Goal: Transaction & Acquisition: Purchase product/service

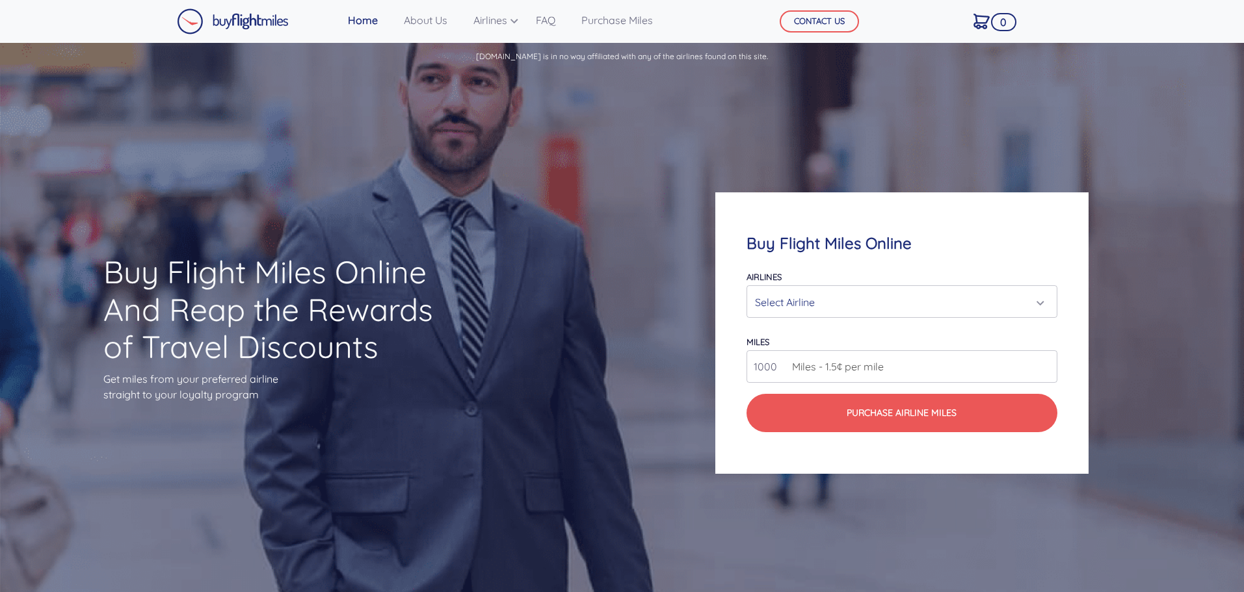
click at [831, 288] on div "Select Airline" at bounding box center [901, 301] width 309 height 31
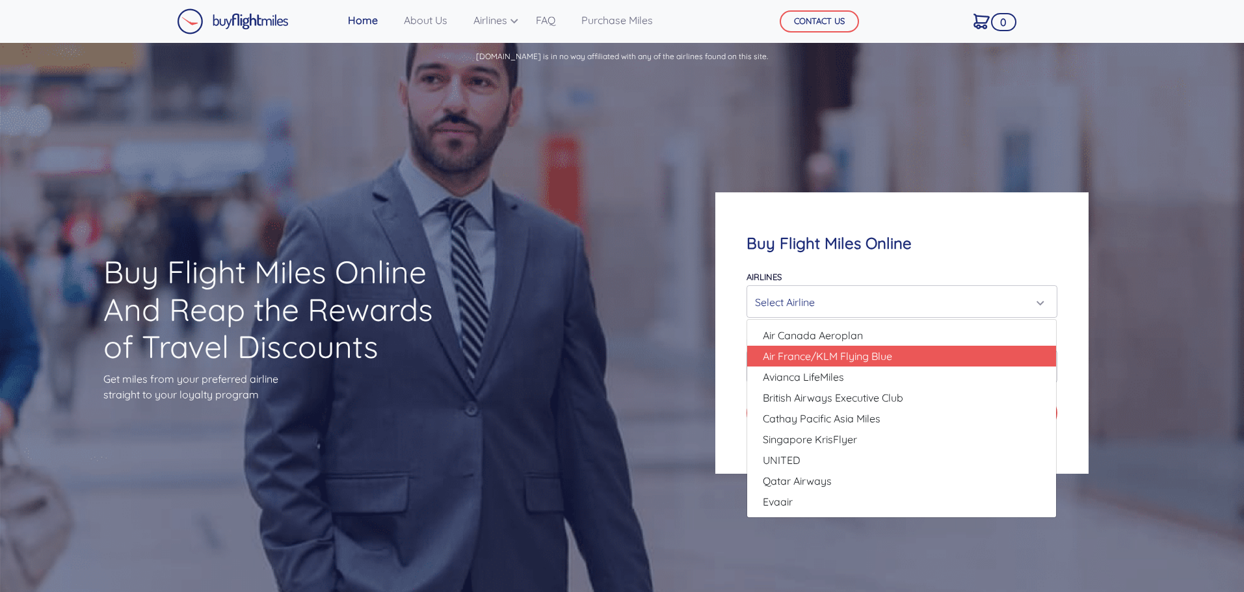
click at [807, 353] on span "Air France/KLM Flying Blue" at bounding box center [827, 356] width 129 height 16
select select "Air France/KLM Flying Blue"
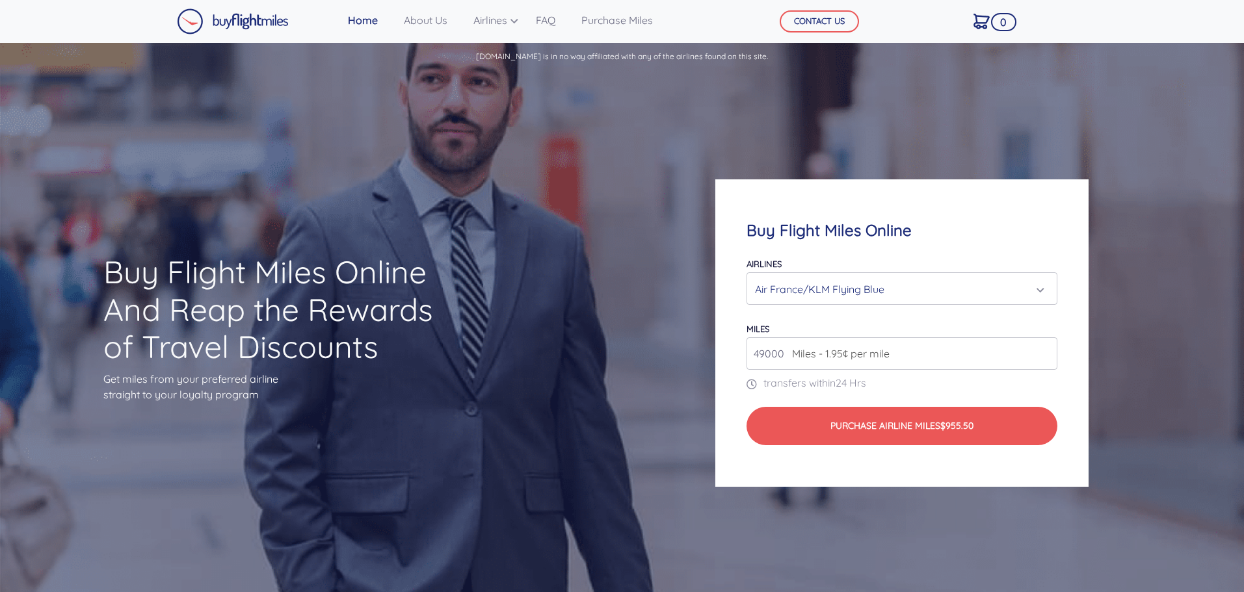
click at [804, 343] on input "49000" at bounding box center [901, 353] width 310 height 33
click at [1004, 353] on input "49000" at bounding box center [901, 353] width 310 height 33
click at [1045, 356] on input "49000" at bounding box center [901, 353] width 310 height 33
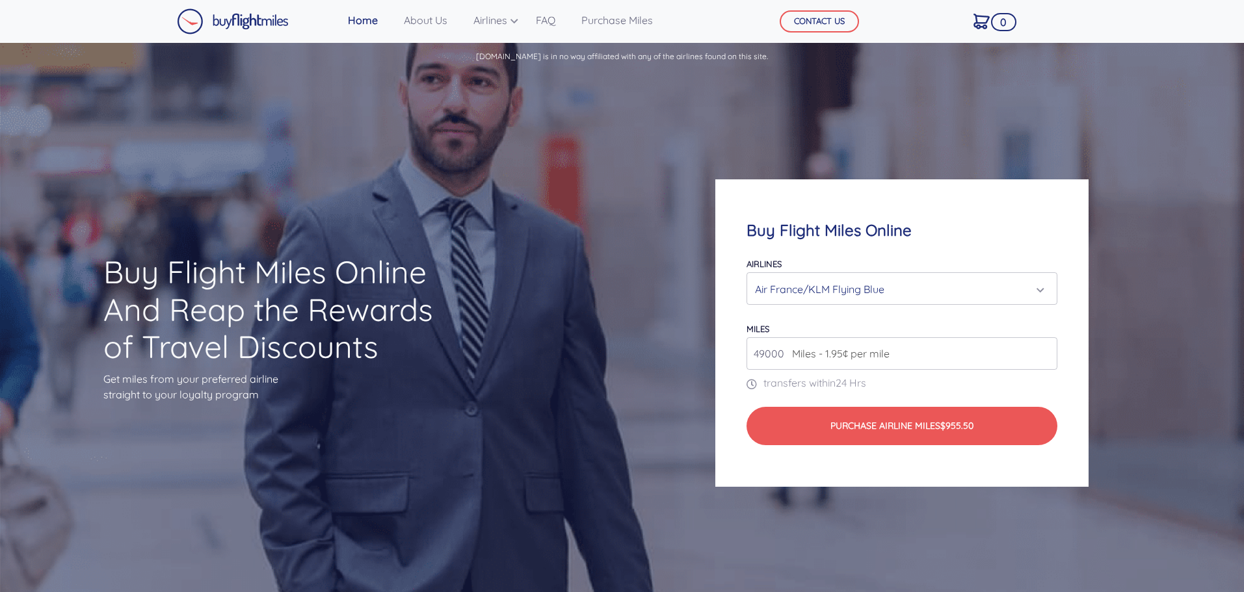
click at [1045, 356] on input "49000" at bounding box center [901, 353] width 310 height 33
click at [1043, 346] on input "50000" at bounding box center [901, 353] width 310 height 33
click at [1043, 346] on input "51000" at bounding box center [901, 353] width 310 height 33
click at [1043, 346] on input "52000" at bounding box center [901, 353] width 310 height 33
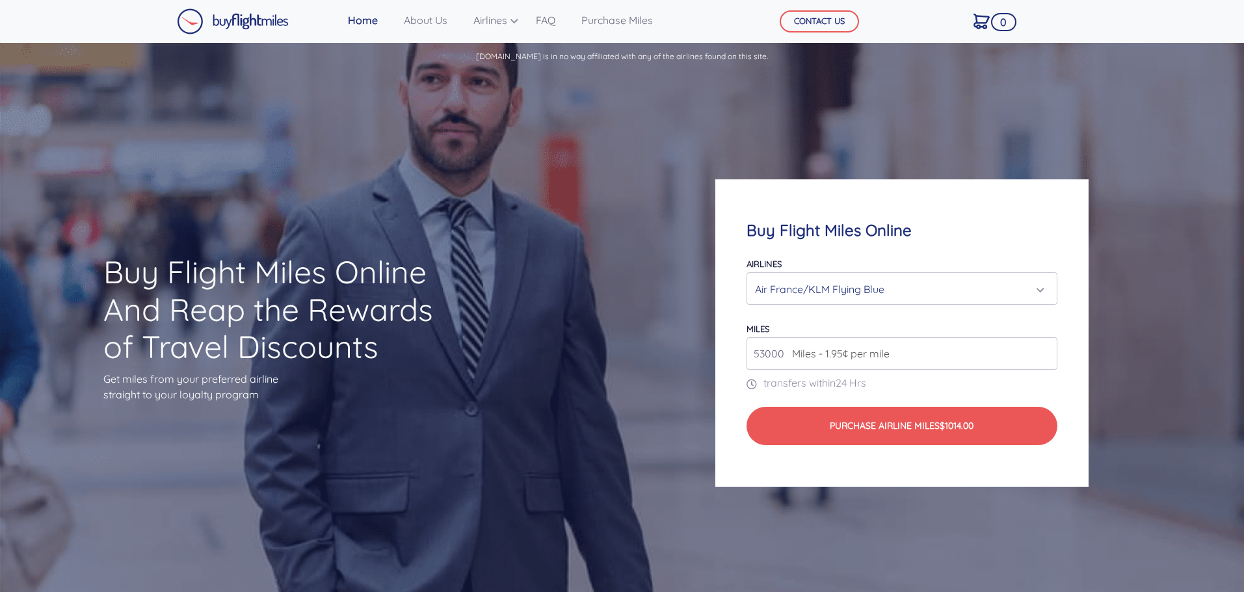
type input "53000"
click at [1043, 346] on input "53000" at bounding box center [901, 353] width 310 height 33
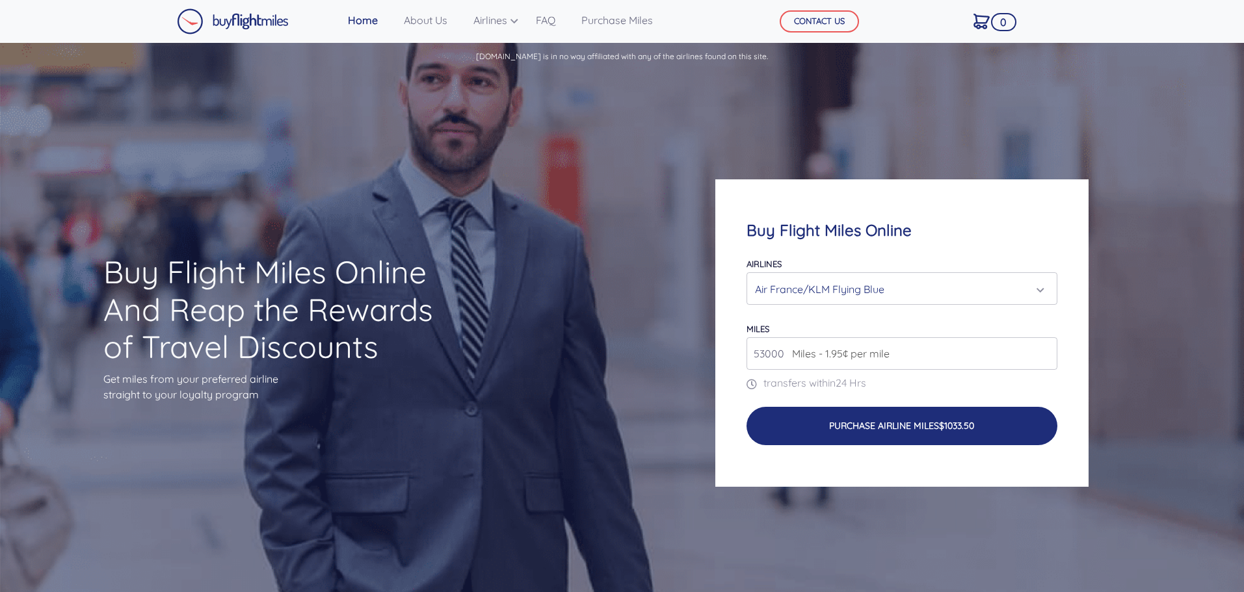
click at [906, 423] on button "Purchase Airline Miles $1033.50" at bounding box center [901, 426] width 310 height 38
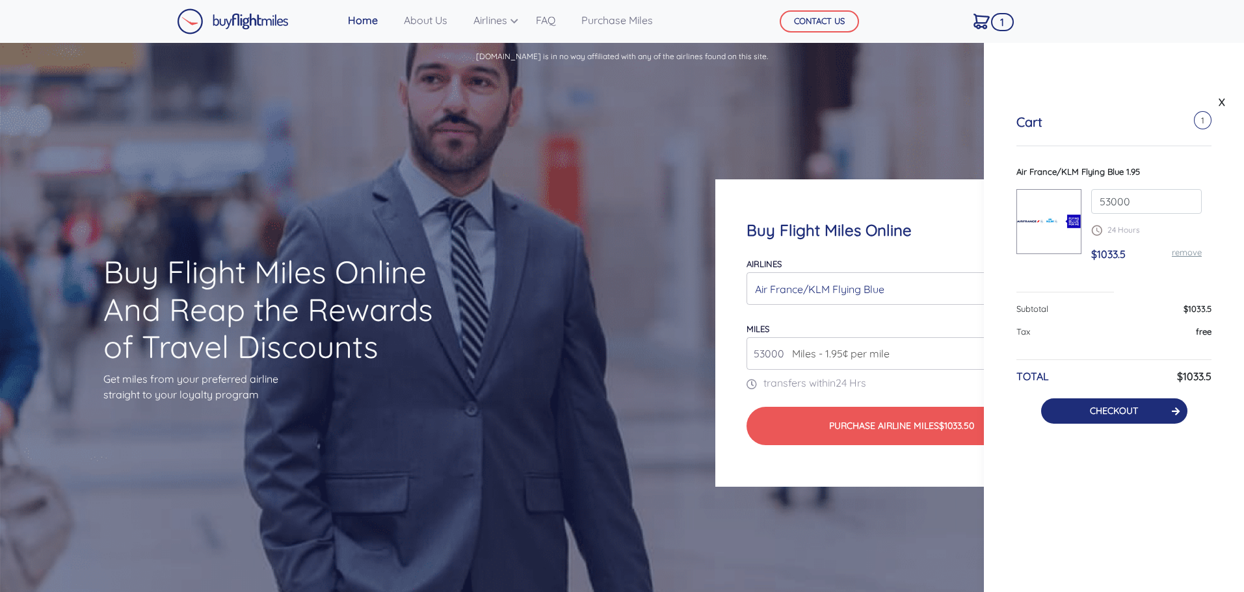
click at [1109, 411] on link "CHECKOUT" at bounding box center [1114, 411] width 48 height 12
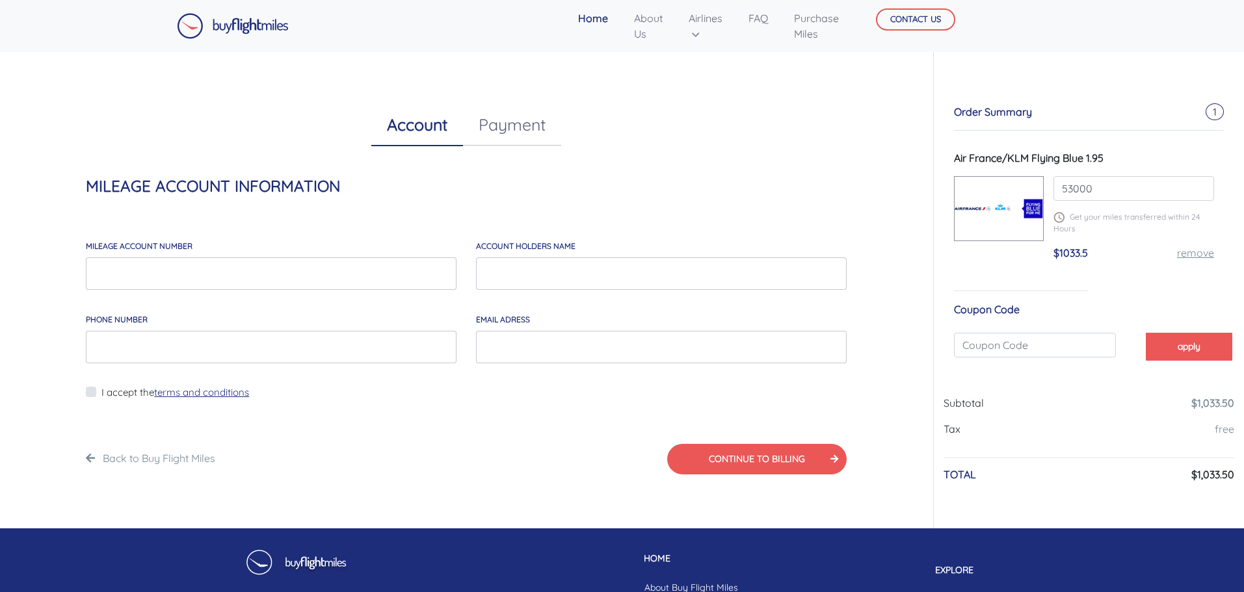
click at [168, 295] on div "MILEAGE account number" at bounding box center [271, 263] width 390 height 73
click at [163, 272] on input "MILEAGE account number" at bounding box center [271, 273] width 371 height 33
click at [536, 265] on input "account holders NAME" at bounding box center [661, 273] width 371 height 33
click at [223, 345] on input "Phone Number" at bounding box center [271, 347] width 371 height 33
click at [476, 336] on input "EMAIL*" at bounding box center [661, 347] width 371 height 33
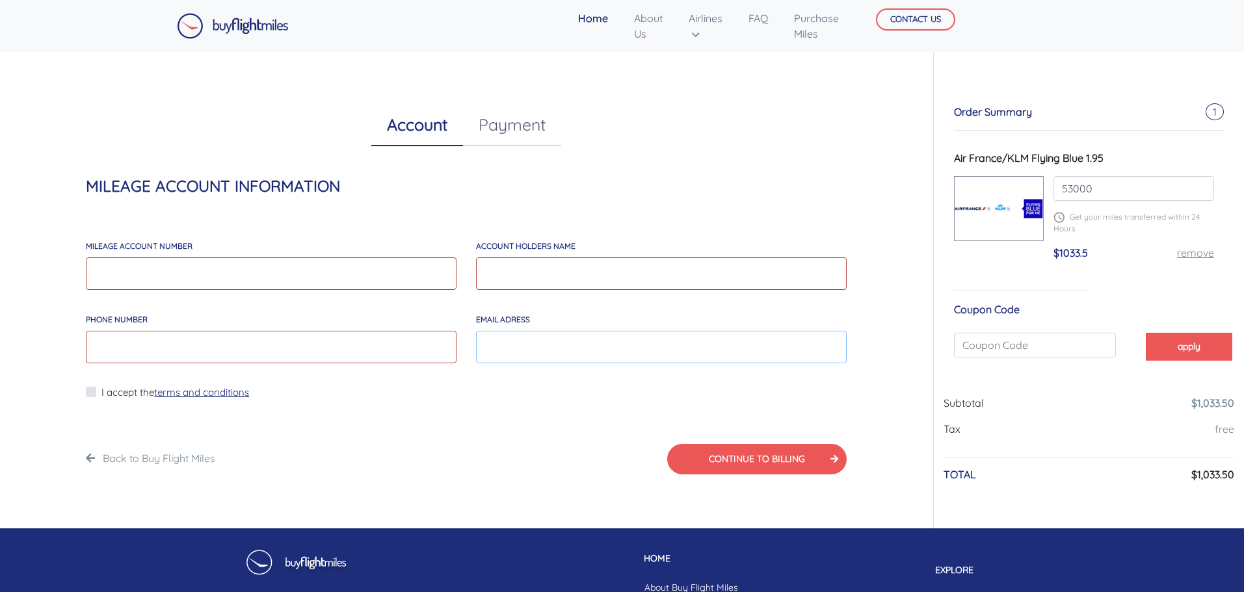
click at [543, 332] on input "EMAIL*" at bounding box center [661, 347] width 371 height 33
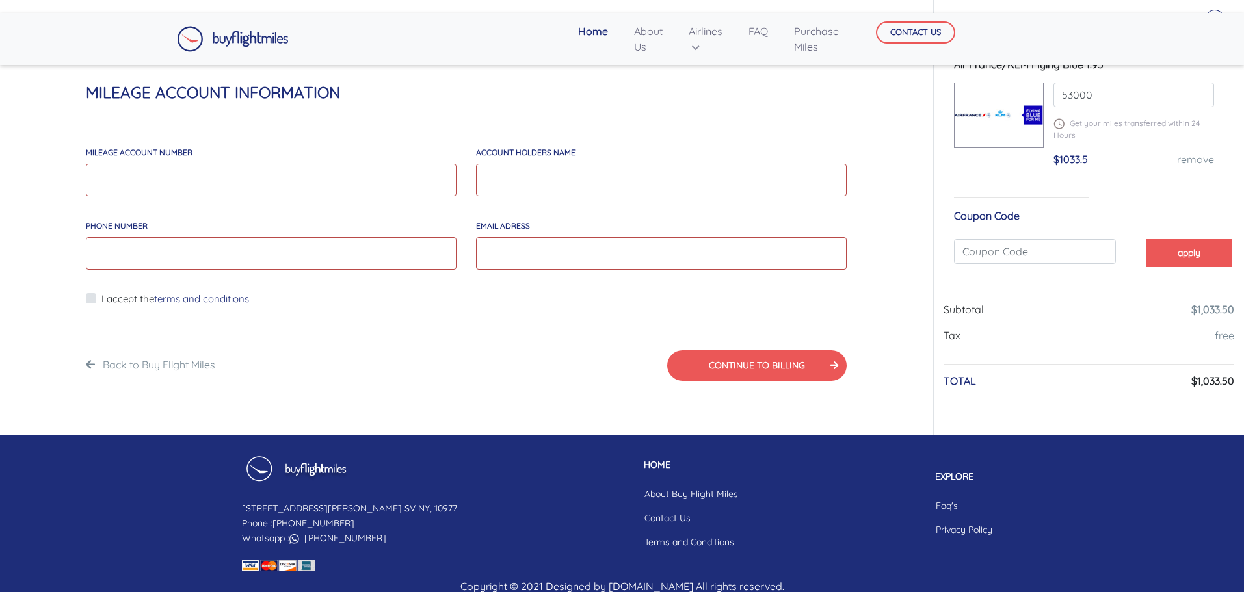
scroll to position [75, 0]
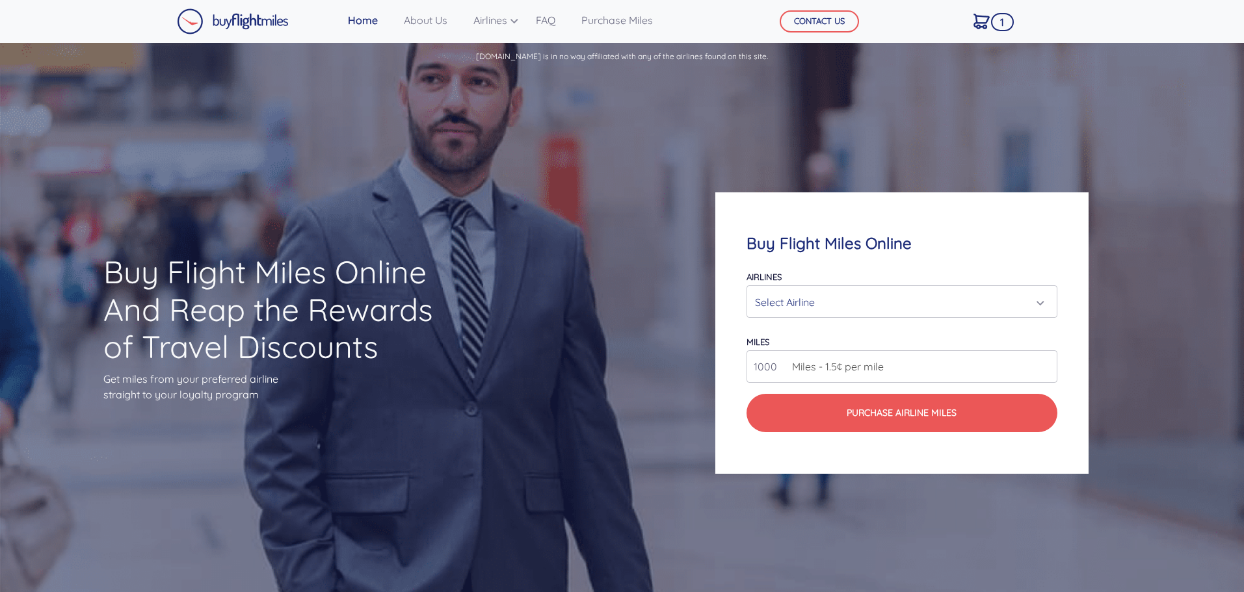
click at [844, 301] on div "Select Airline" at bounding box center [897, 302] width 285 height 25
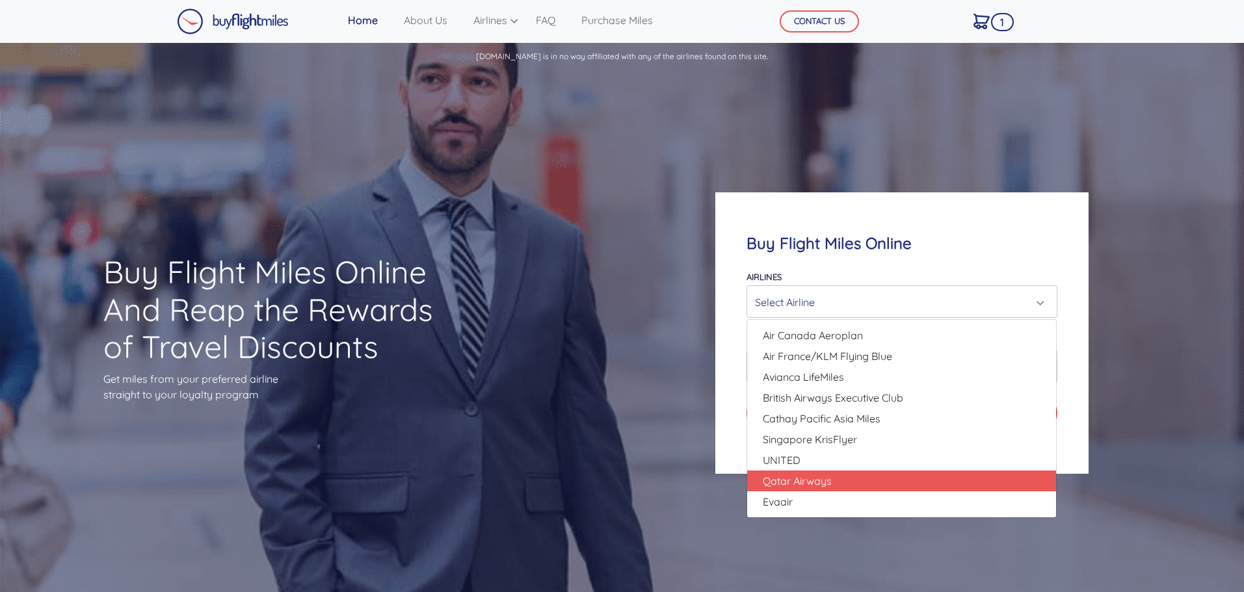
scroll to position [7, 0]
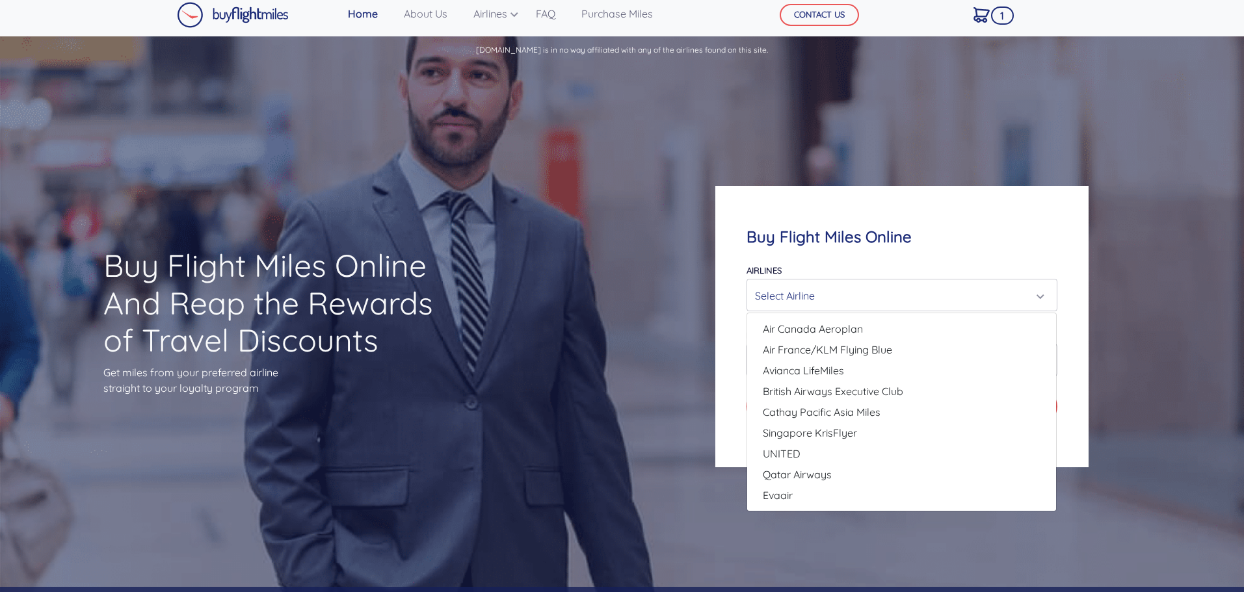
click at [575, 353] on div "Buy Flight Miles Online And Reap the Rewards of Travel Discounts Get miles from…" at bounding box center [622, 326] width 1244 height 521
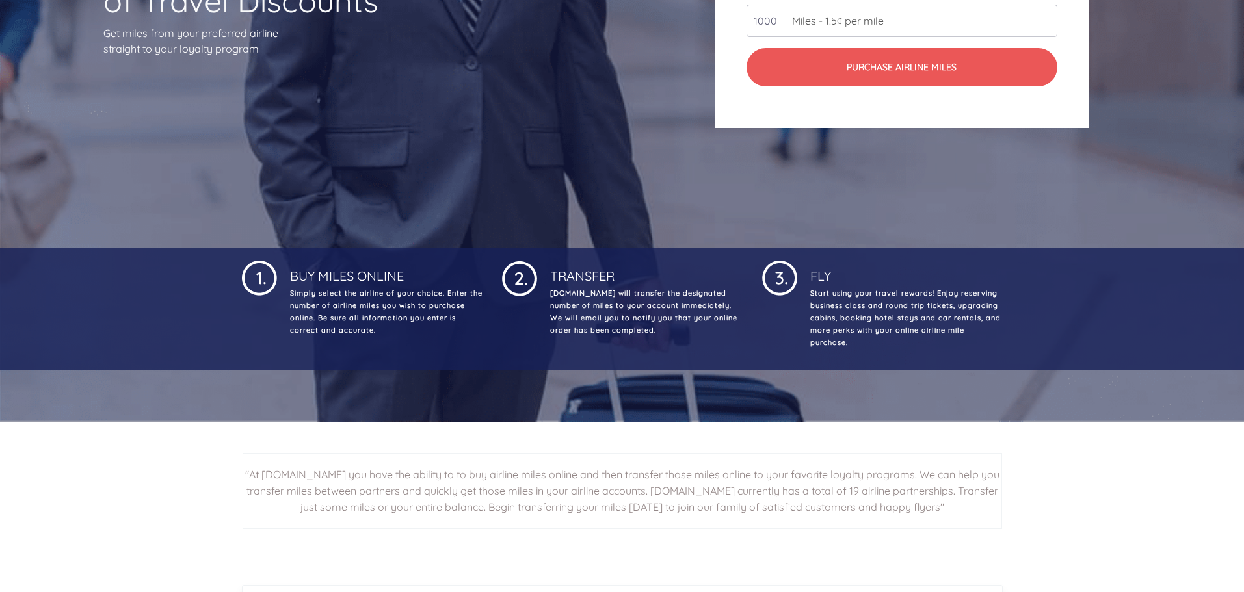
scroll to position [421, 0]
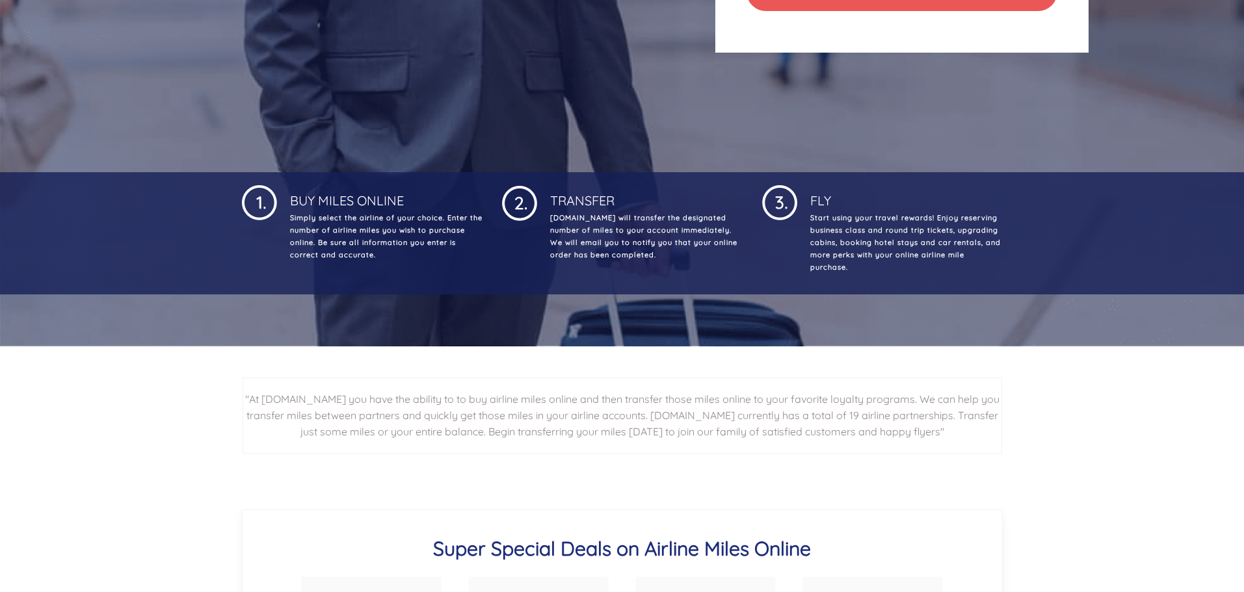
drag, startPoint x: 267, startPoint y: 400, endPoint x: 965, endPoint y: 434, distance: 699.7
click at [965, 434] on h2 ""At [DOMAIN_NAME] you have the ability to to buy airline miles online and then …" at bounding box center [621, 416] width 759 height 76
copy h2 "BuyFlightMiles.com you have the ability to to buy airline miles online and then…"
